Goal: Transaction & Acquisition: Purchase product/service

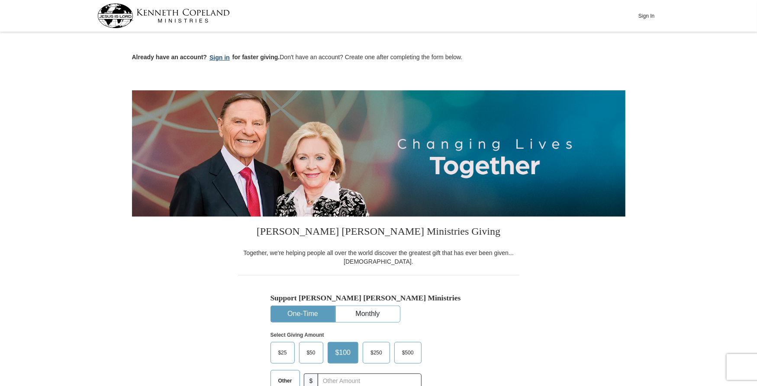
click at [225, 58] on button "Sign in" at bounding box center [220, 58] width 26 height 10
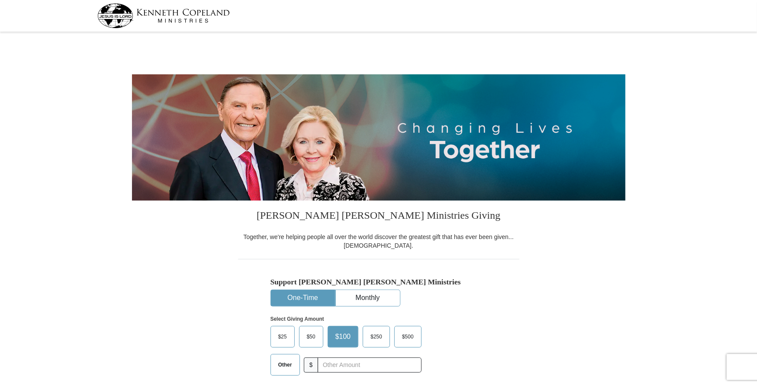
select select "TX"
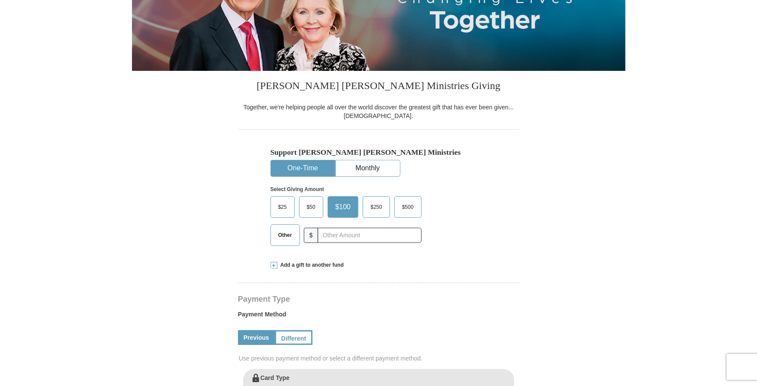
click at [283, 238] on span "Other" at bounding box center [285, 235] width 23 height 13
click at [0, 0] on input "Other" at bounding box center [0, 0] width 0 height 0
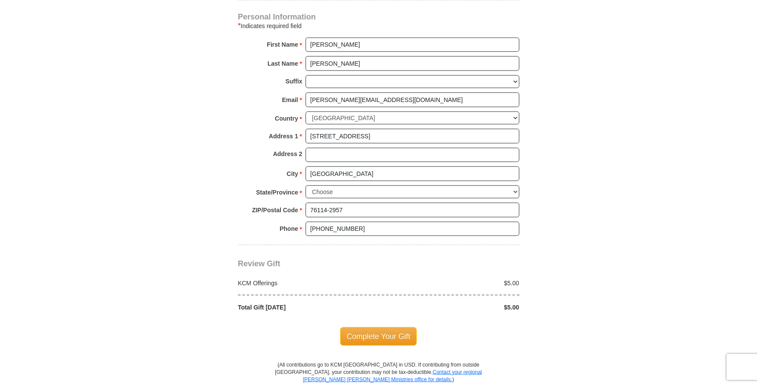
scroll to position [606, 0]
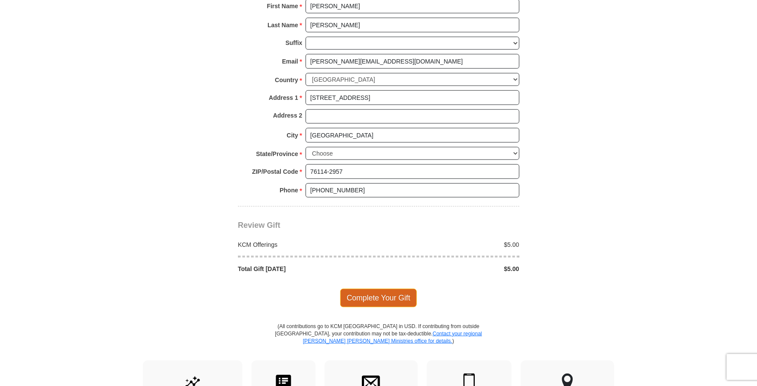
type input "5.00"
click at [373, 291] on span "Complete Your Gift" at bounding box center [378, 298] width 77 height 18
